Goal: Communication & Community: Answer question/provide support

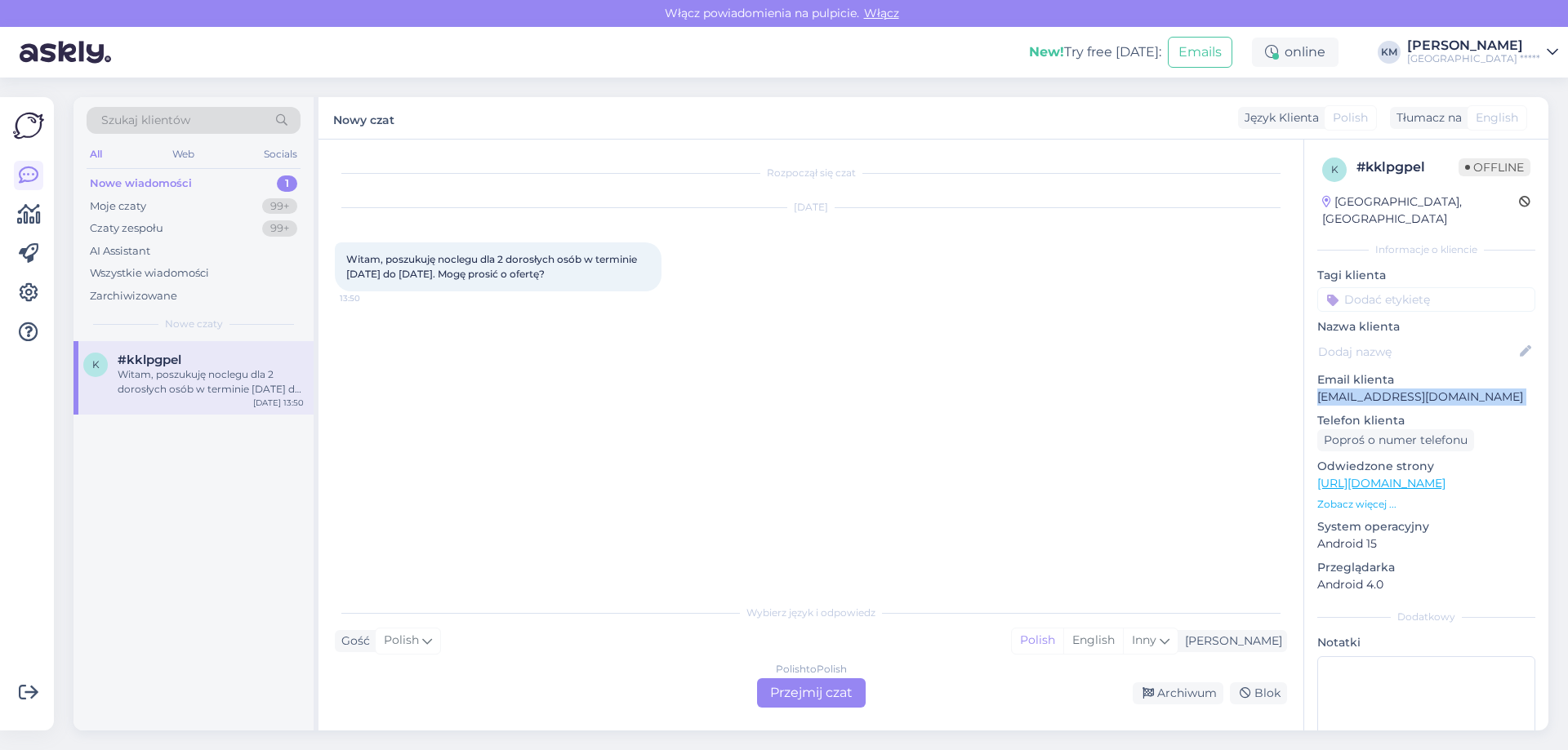
click at [1374, 389] on p "[EMAIL_ADDRESS][DOMAIN_NAME]" at bounding box center [1426, 397] width 218 height 17
click at [795, 691] on div "Polish to Polish Przejmij czat" at bounding box center [811, 693] width 109 height 29
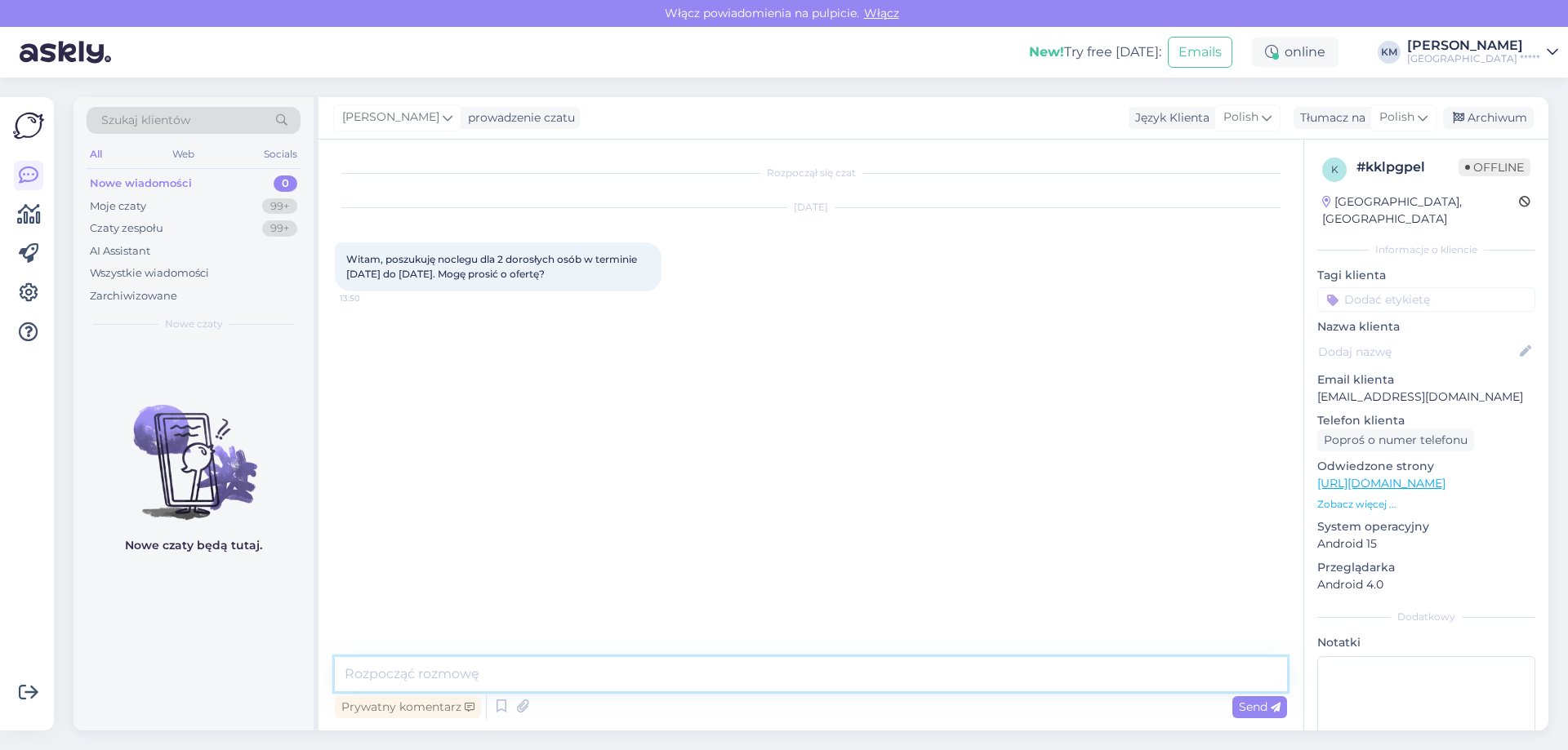
click at [515, 679] on textarea at bounding box center [811, 675] width 952 height 34
type textarea "d"
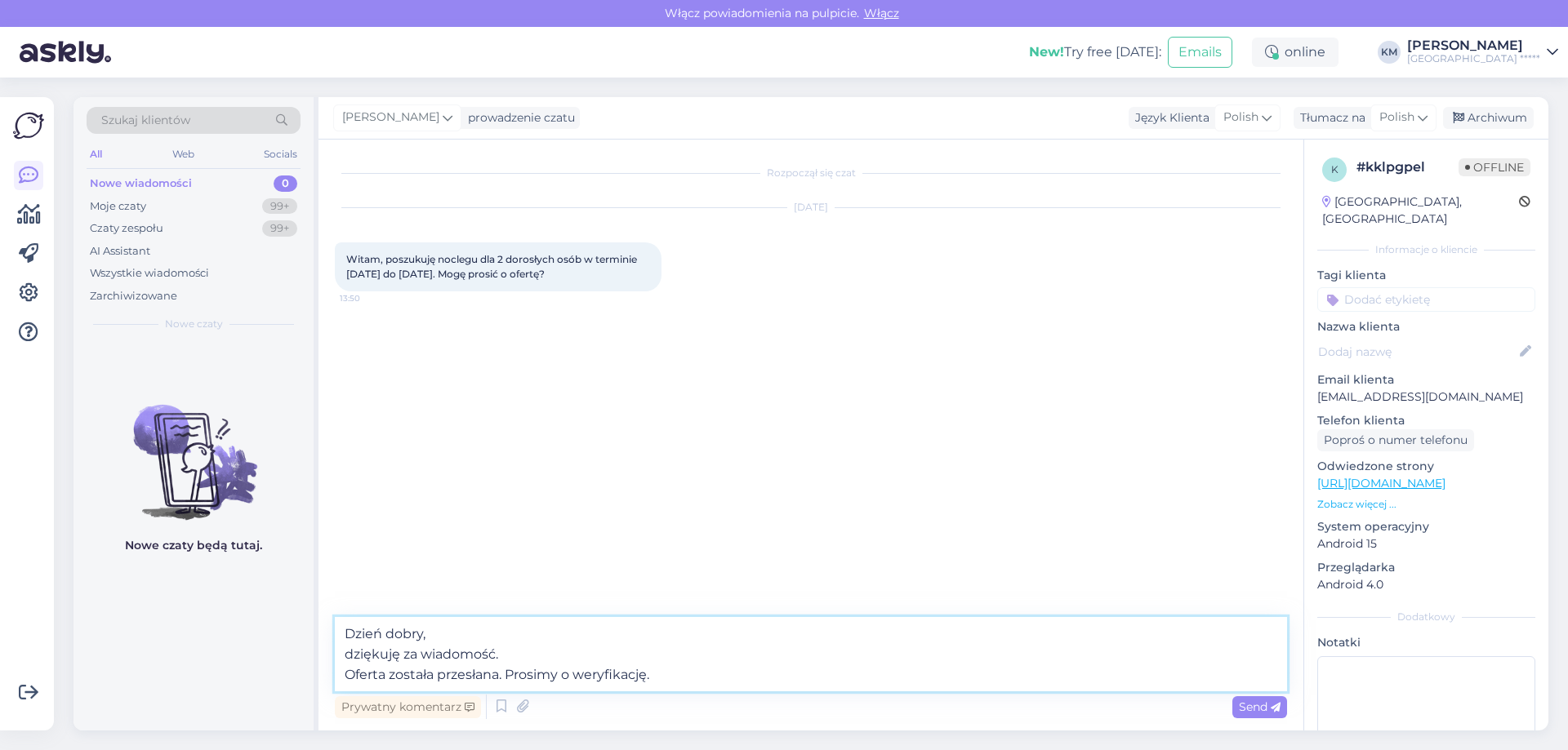
click at [501, 675] on textarea "Dzień dobry, dziękuję za wiadomość. Oferta została przesłana. Prosimy o weryfik…" at bounding box center [811, 654] width 952 height 75
drag, startPoint x: 400, startPoint y: 653, endPoint x: 392, endPoint y: 657, distance: 8.9
click at [392, 657] on textarea "Dzień dobry, dziękuję za wiadomość. Oferta została przesłana na wskazany adres …" at bounding box center [811, 654] width 952 height 75
click at [582, 684] on textarea "Dzień dobry, dziękujemy za wiadomość. Oferta została przesłana na wskazany adre…" at bounding box center [811, 654] width 952 height 75
type textarea "Dzień dobry, dziękujemy za wiadomość. Oferta została przesłana na wskazany adre…"
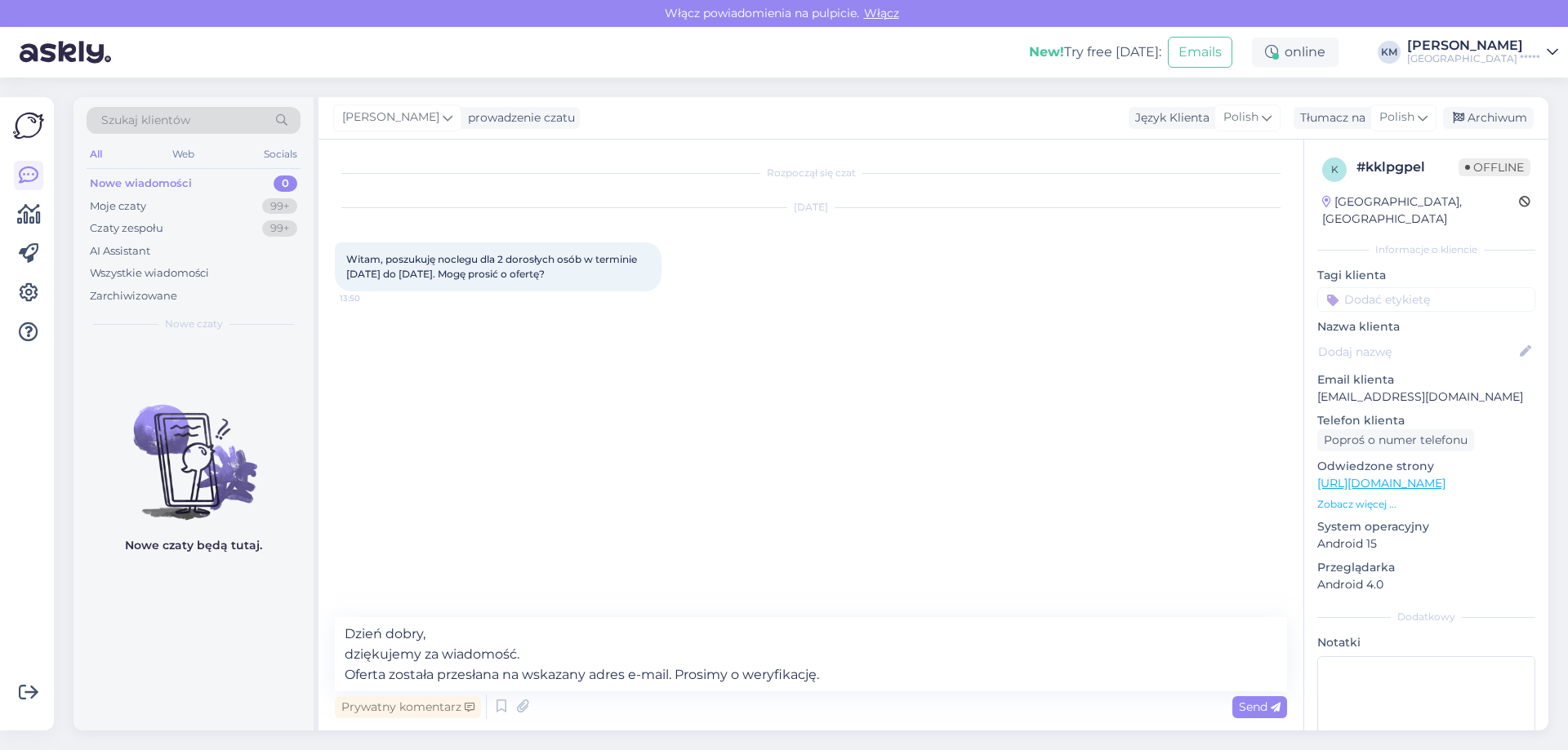
click at [1251, 701] on span "Send" at bounding box center [1259, 707] width 42 height 15
